Goal: Task Accomplishment & Management: Complete application form

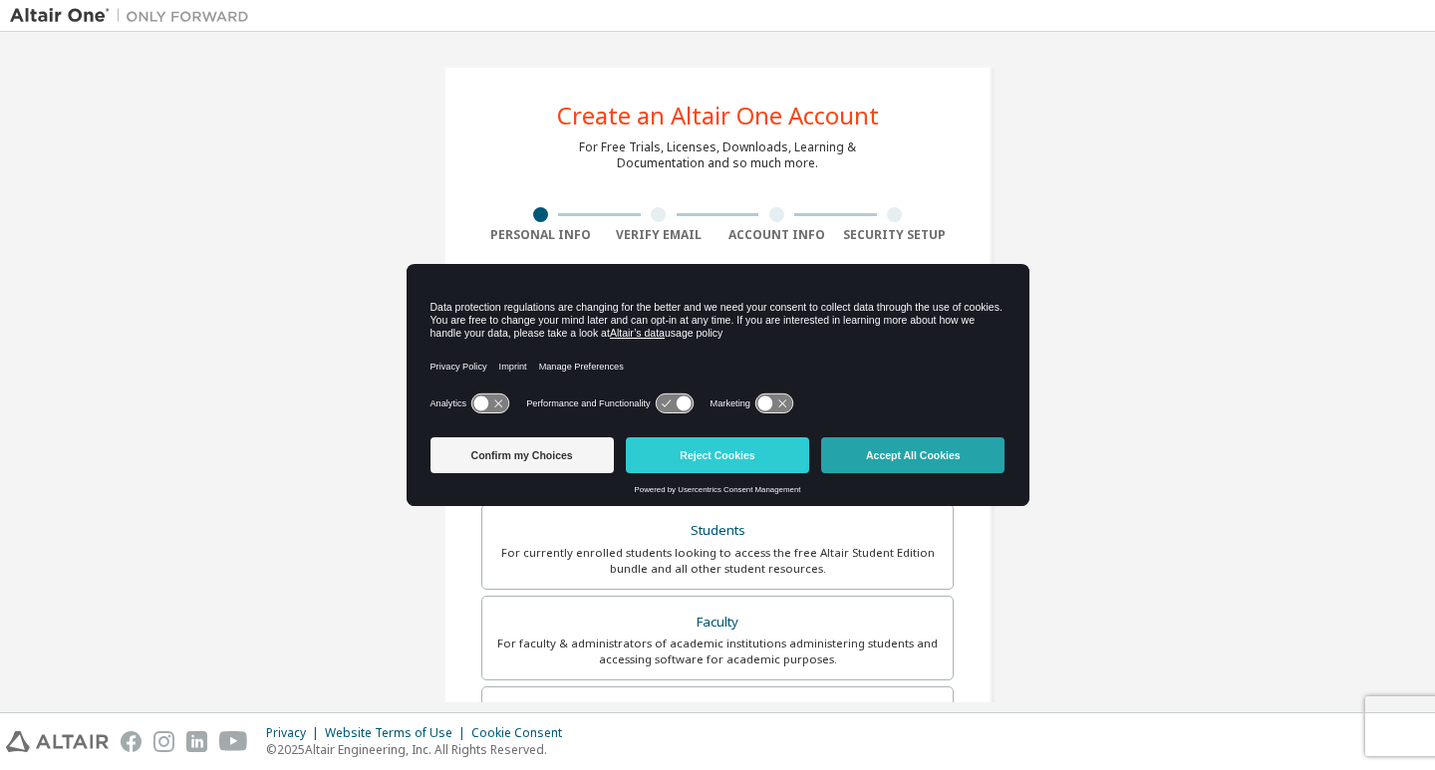
click at [850, 454] on button "Accept All Cookies" at bounding box center [912, 456] width 183 height 36
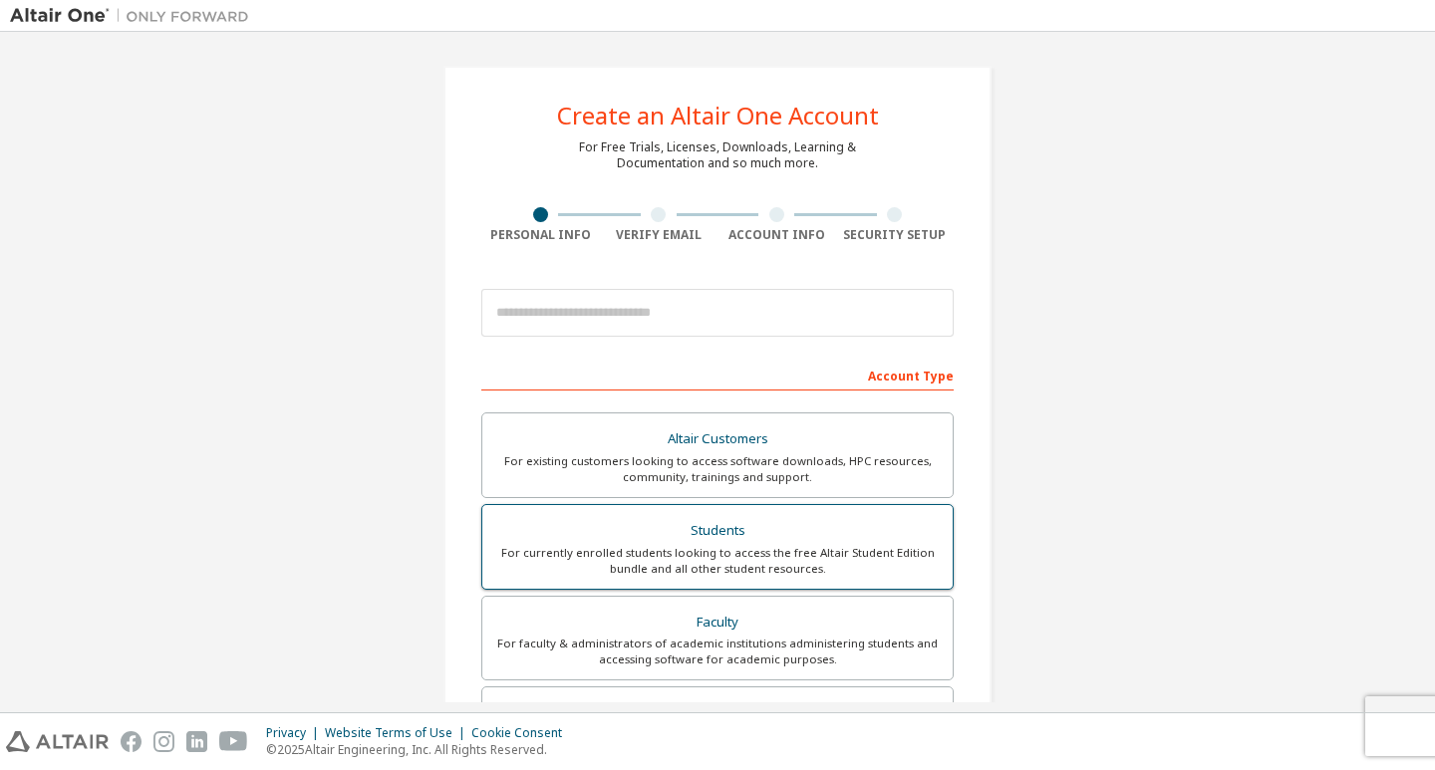
click at [754, 529] on div "Students" at bounding box center [717, 531] width 447 height 28
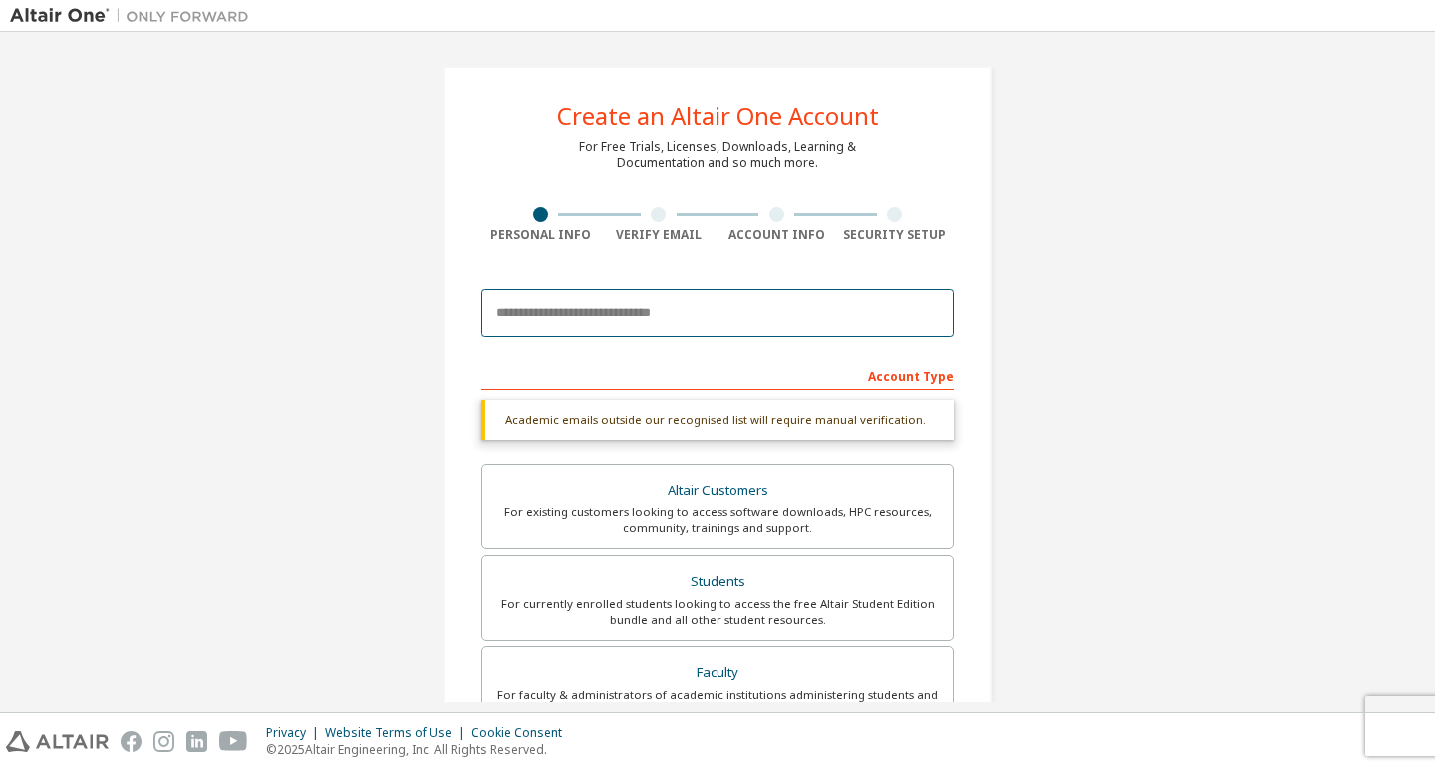
click at [772, 329] on input "email" at bounding box center [717, 313] width 472 height 48
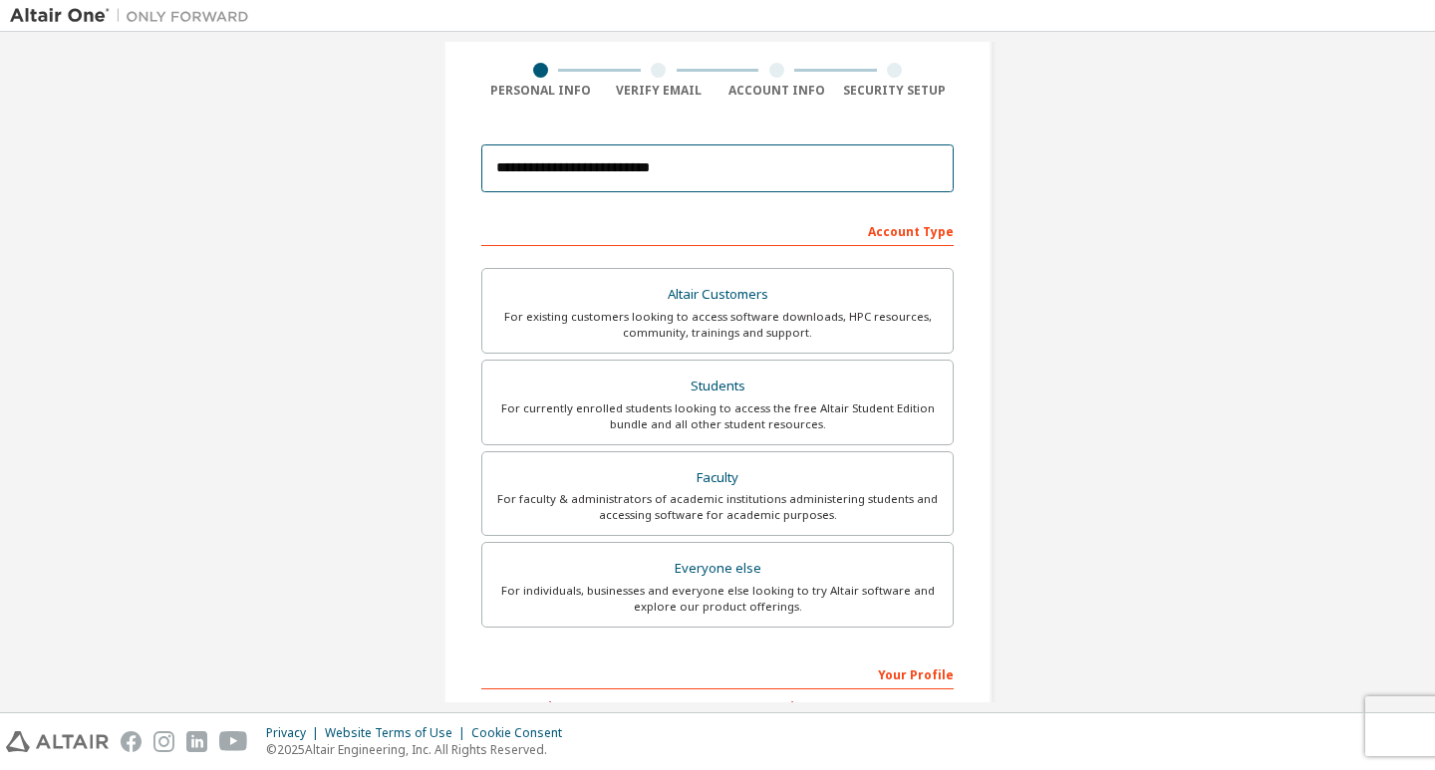
scroll to position [395, 0]
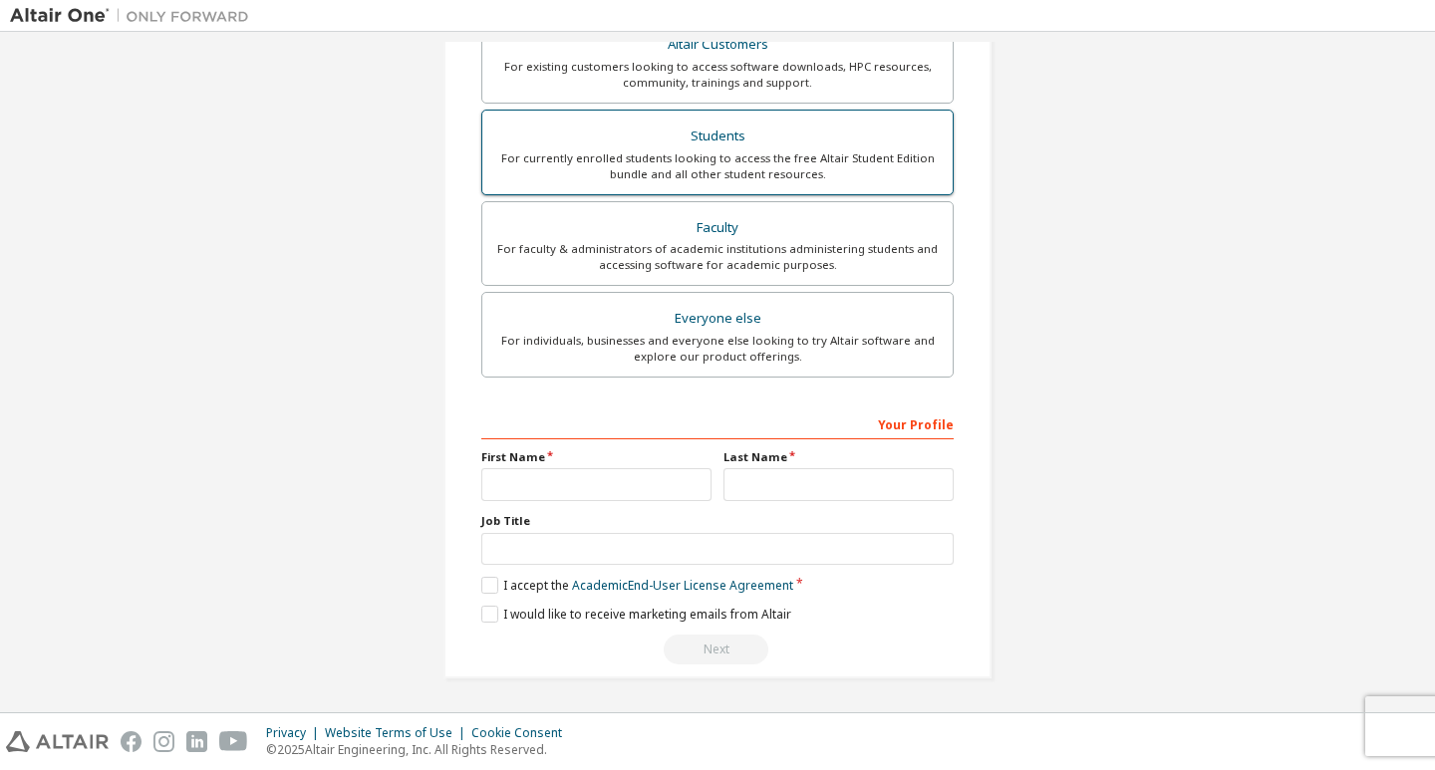
type input "**********"
click at [772, 143] on div "Students" at bounding box center [717, 137] width 447 height 28
click at [676, 466] on div "First Name" at bounding box center [596, 476] width 242 height 52
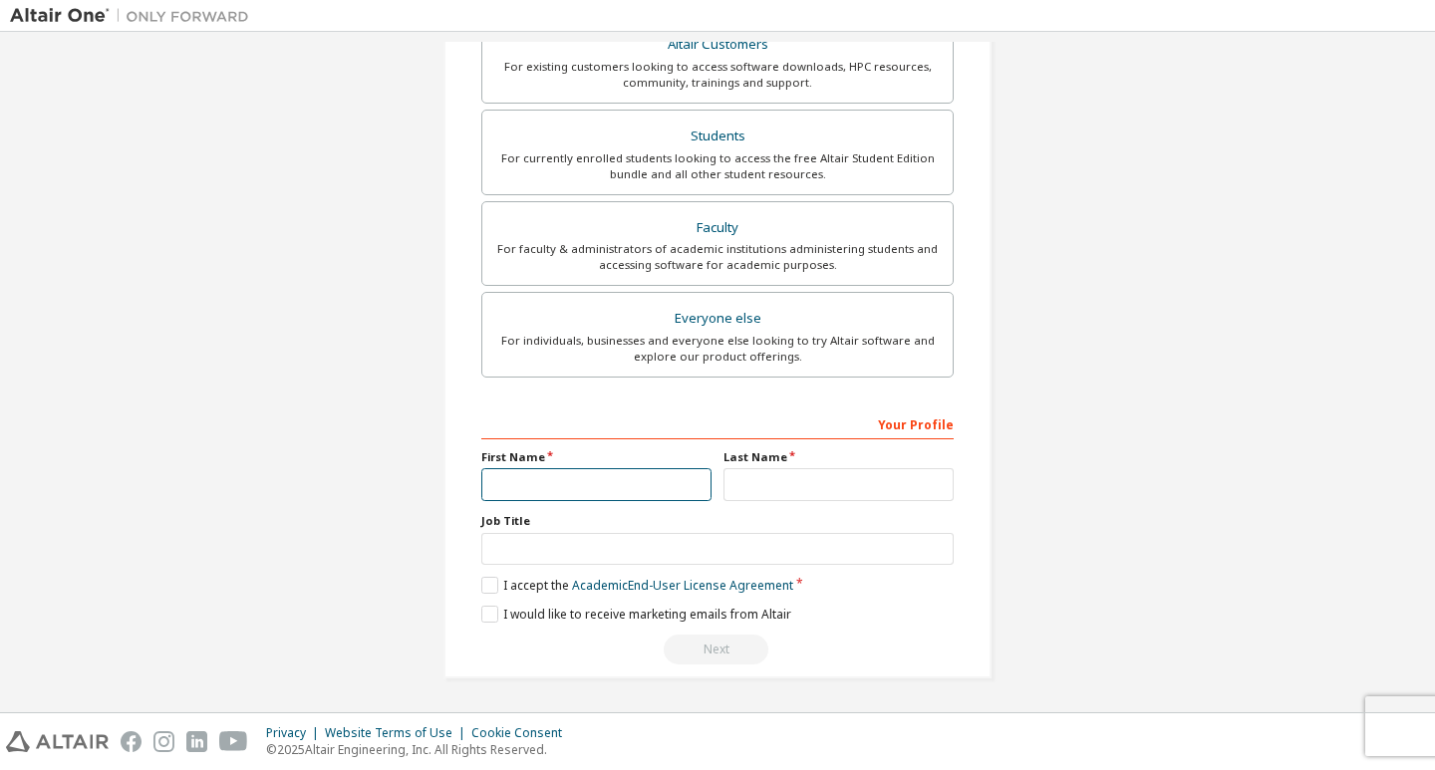
click at [677, 478] on input "text" at bounding box center [596, 484] width 230 height 33
type input "***"
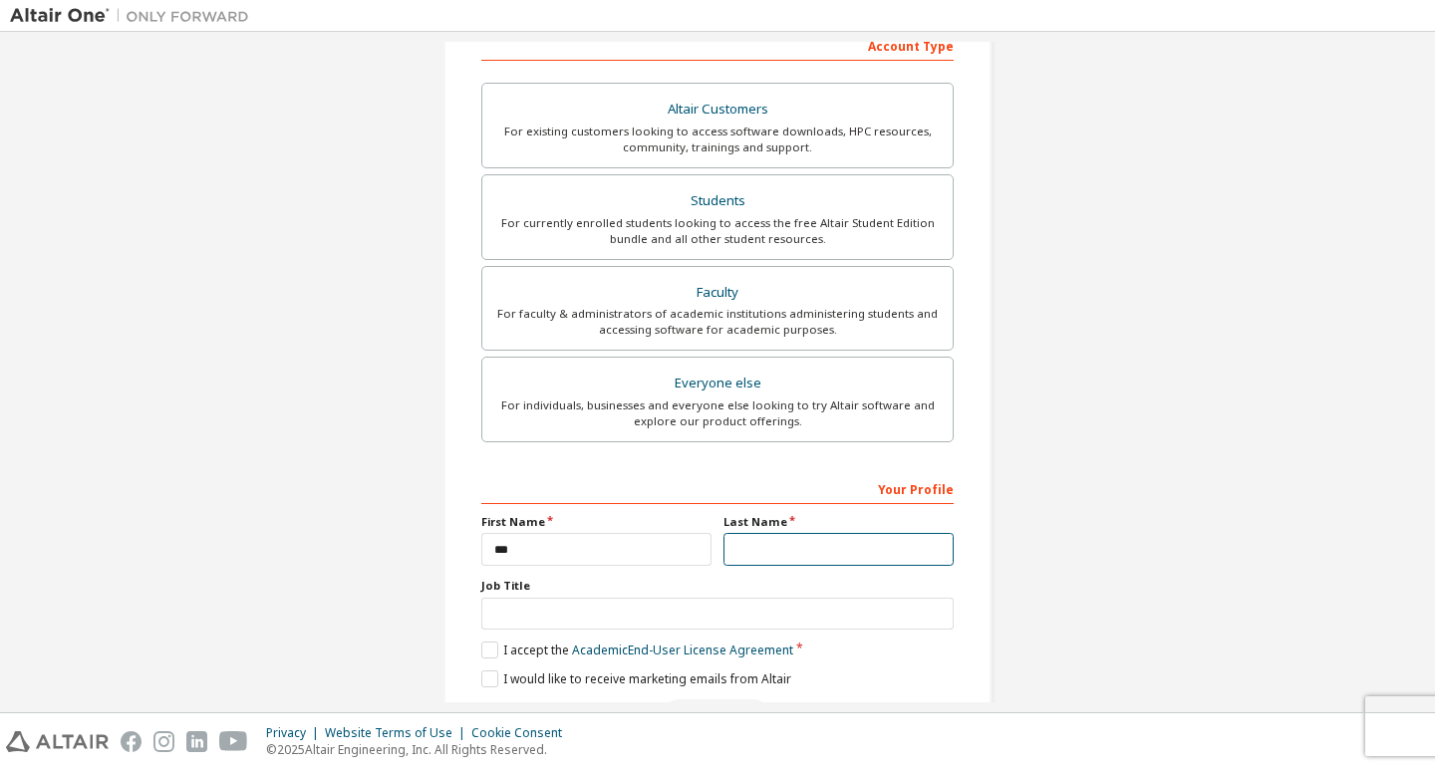
click at [790, 484] on div "Your Profile First Name *** Last Name Job Title Please provide State/Province t…" at bounding box center [717, 601] width 472 height 258
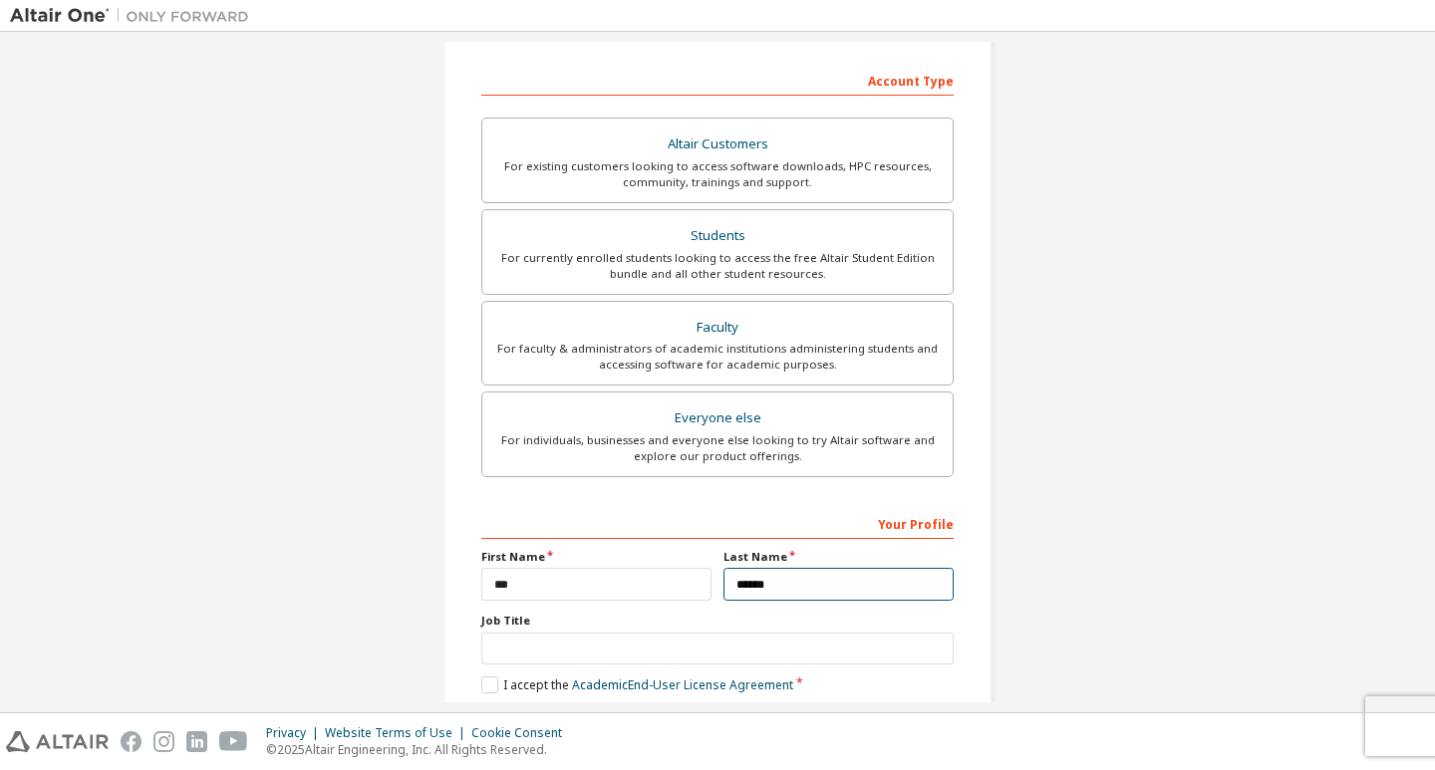
scroll to position [395, 0]
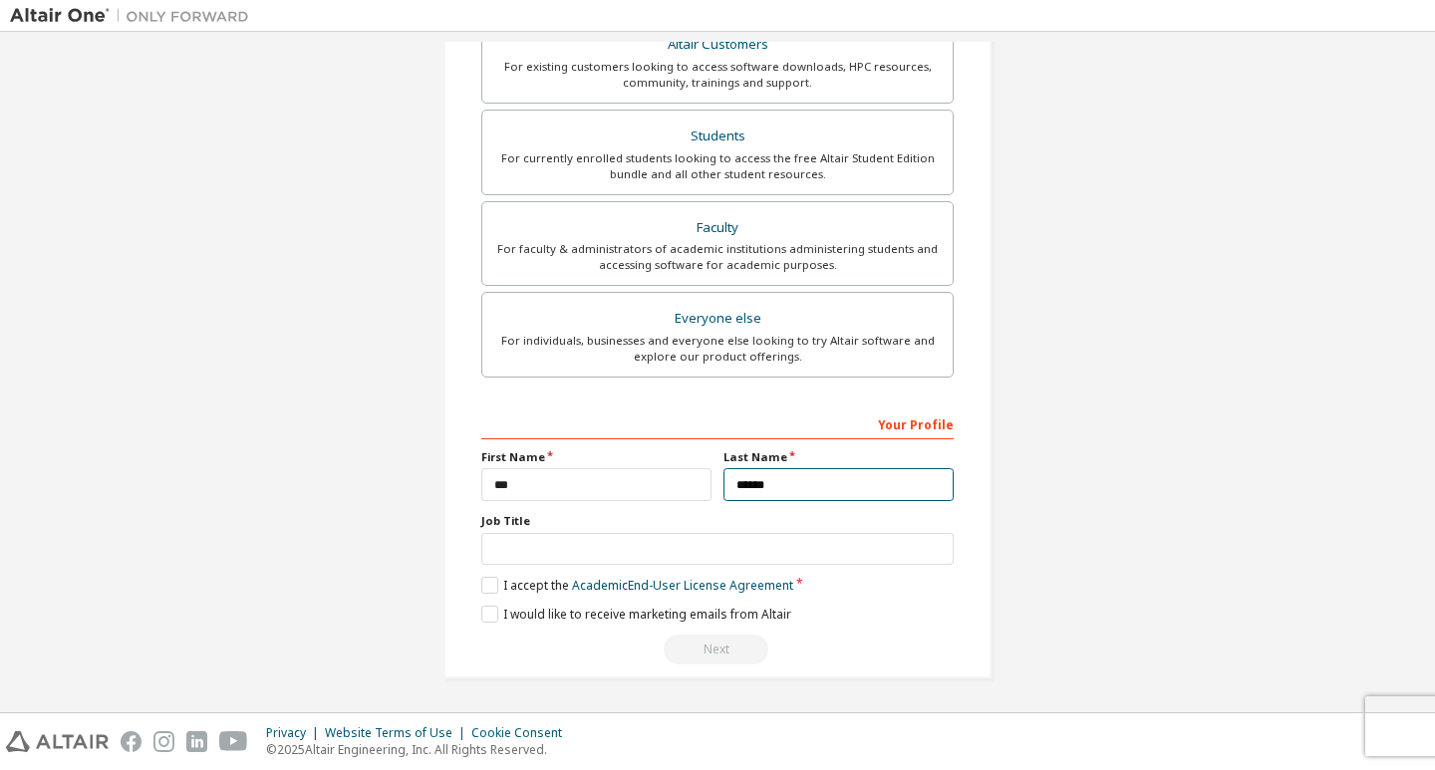
type input "******"
click at [567, 548] on input "text" at bounding box center [717, 549] width 472 height 33
click at [486, 585] on label "I accept the Academic End-User License Agreement" at bounding box center [637, 585] width 312 height 17
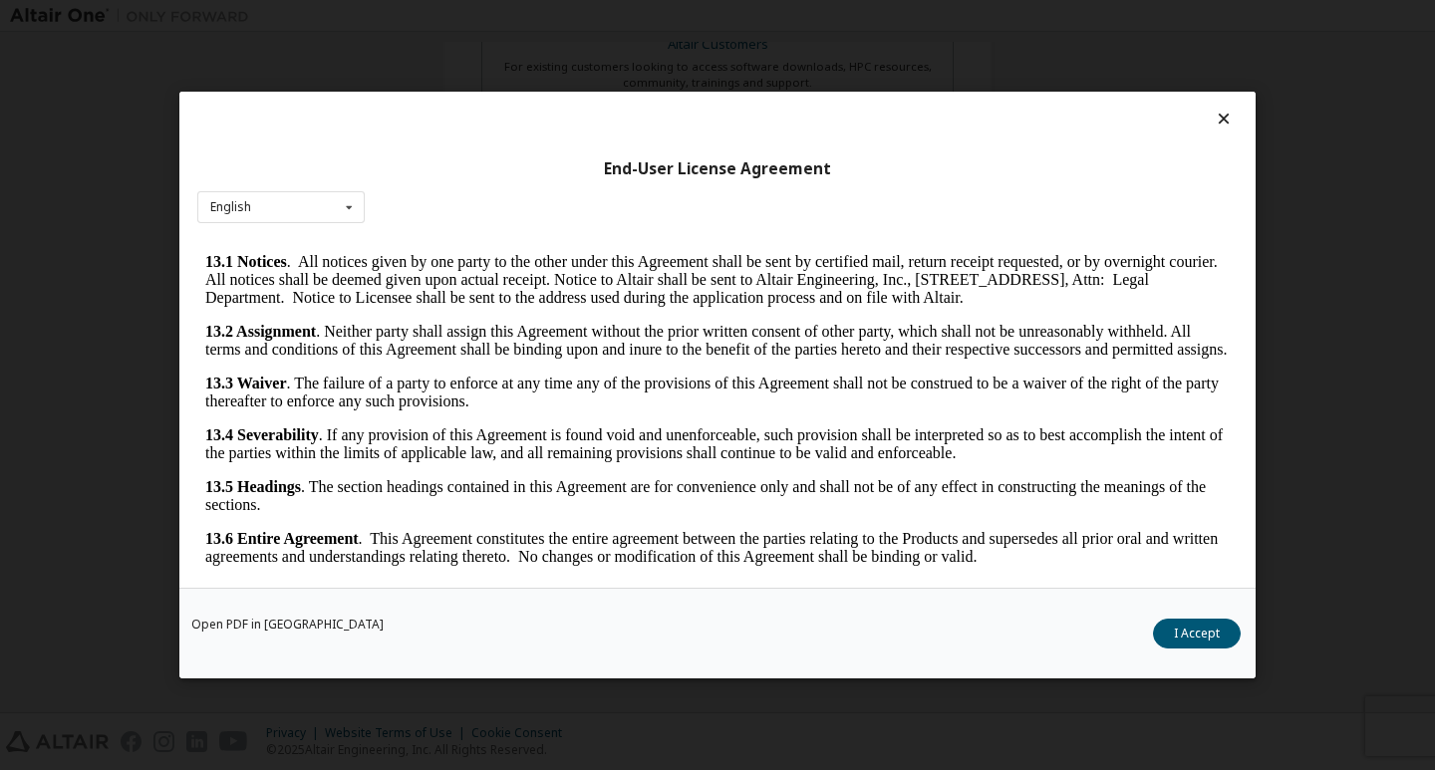
scroll to position [3247, 0]
click at [1165, 629] on button "I Accept" at bounding box center [1197, 634] width 88 height 30
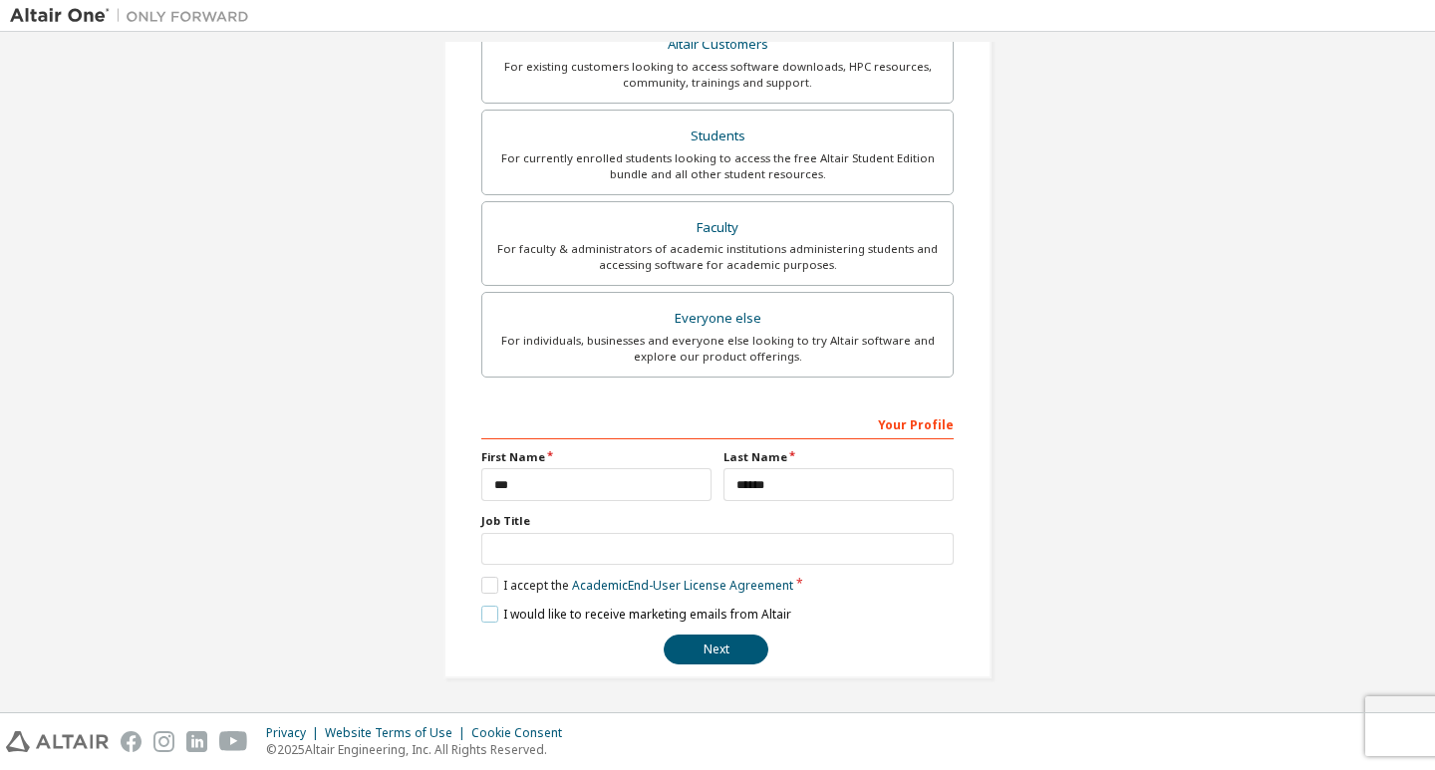
click at [492, 616] on label "I would like to receive marketing emails from Altair" at bounding box center [636, 614] width 310 height 17
click at [482, 614] on label "I would like to receive marketing emails from Altair" at bounding box center [636, 614] width 310 height 17
click at [498, 619] on label "I would like to receive marketing emails from Altair" at bounding box center [636, 614] width 310 height 17
click at [696, 642] on button "Next" at bounding box center [716, 650] width 105 height 30
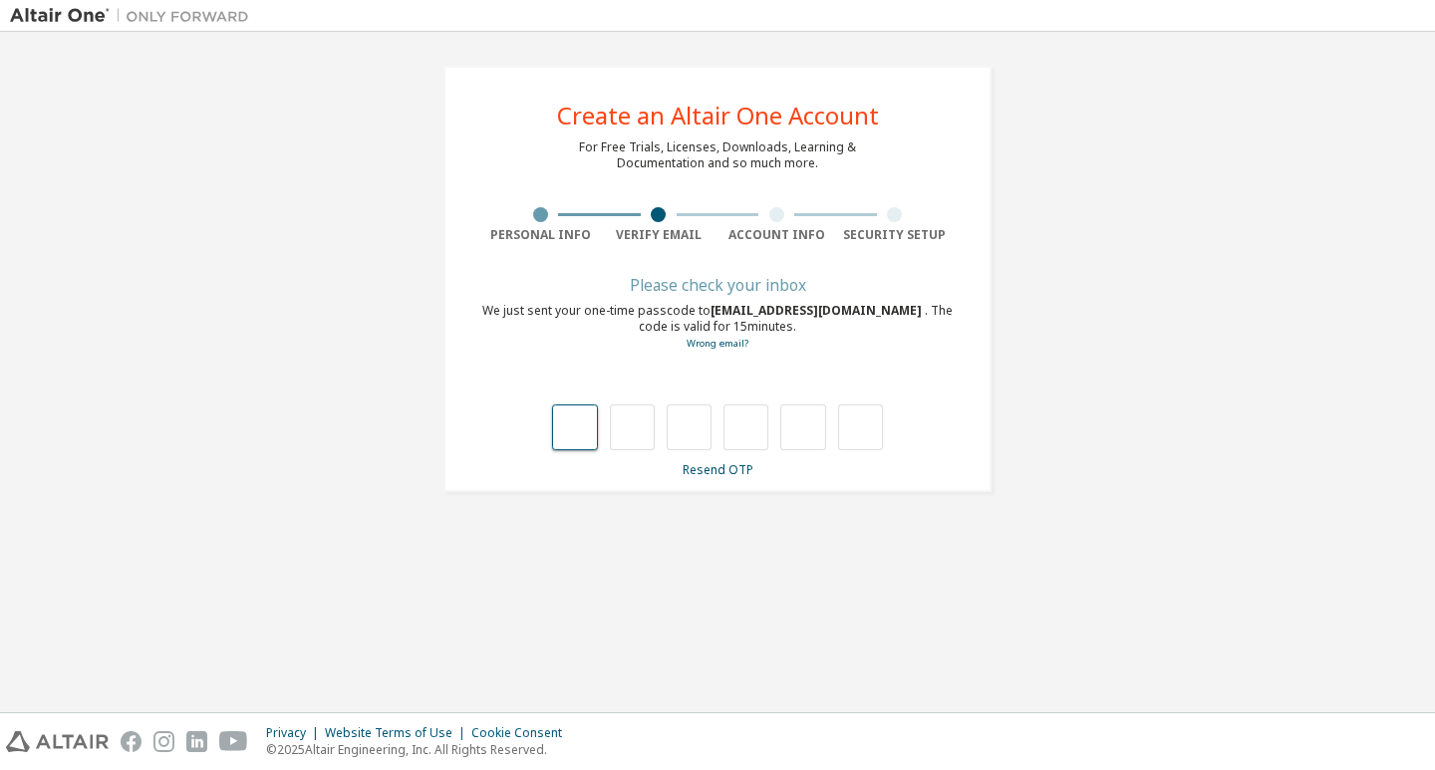
click at [560, 438] on input "text" at bounding box center [574, 428] width 45 height 46
type input "*"
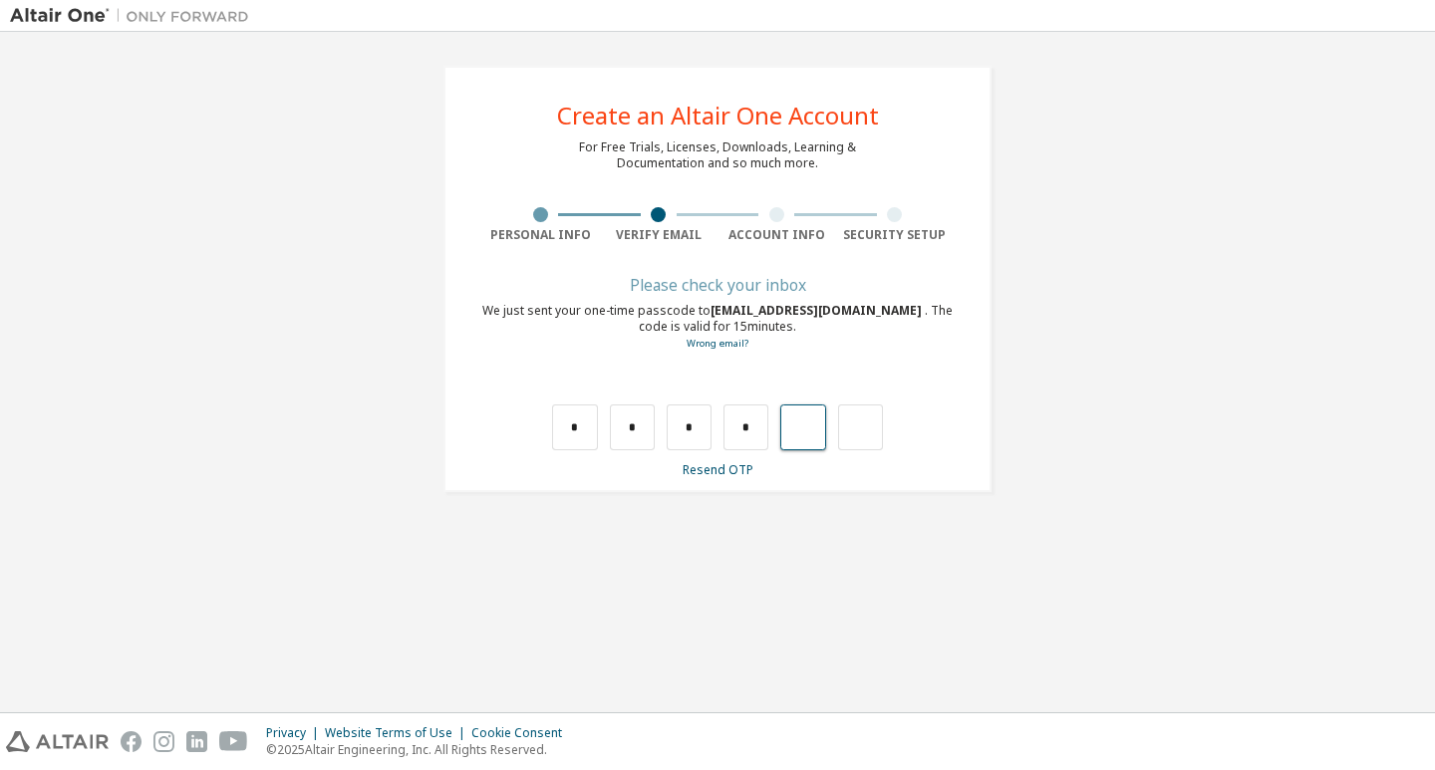
type input "*"
click at [860, 418] on div "*" at bounding box center [847, 428] width 45 height 46
click at [558, 439] on input "text" at bounding box center [574, 428] width 45 height 46
type input "*"
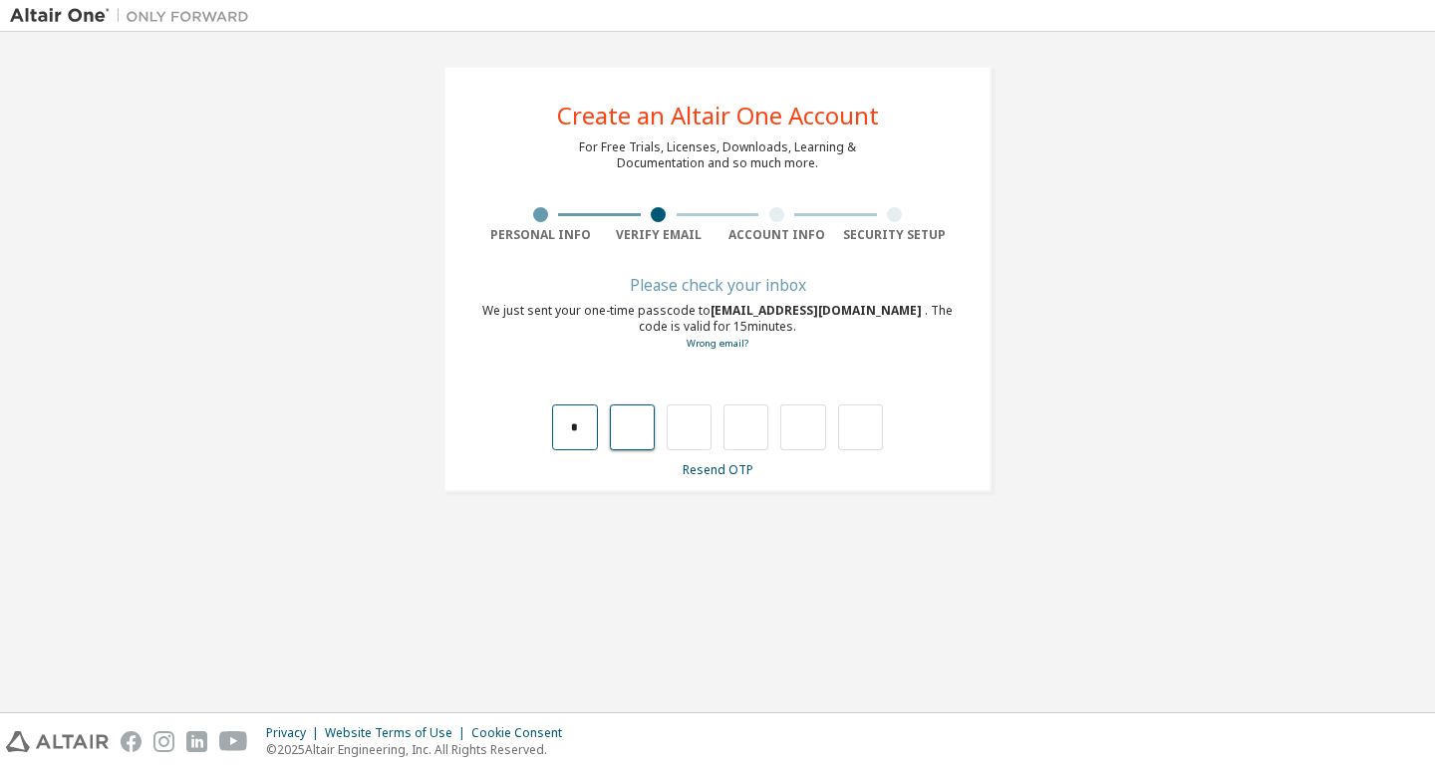
type input "*"
